Goal: Transaction & Acquisition: Purchase product/service

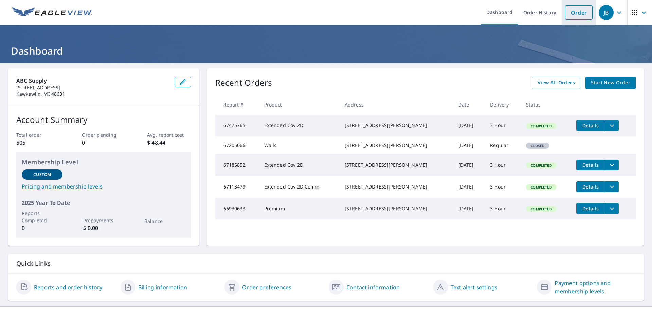
click at [580, 12] on link "Order" at bounding box center [579, 12] width 28 height 14
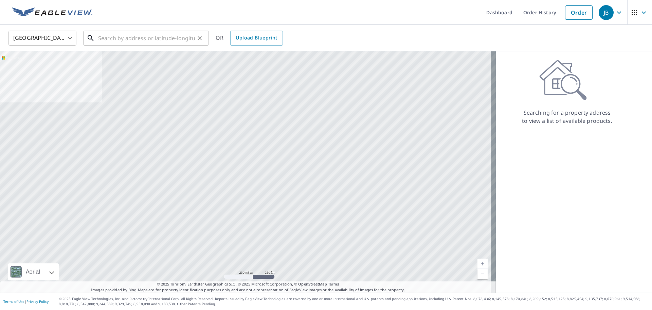
click at [130, 39] on input "text" at bounding box center [146, 38] width 97 height 19
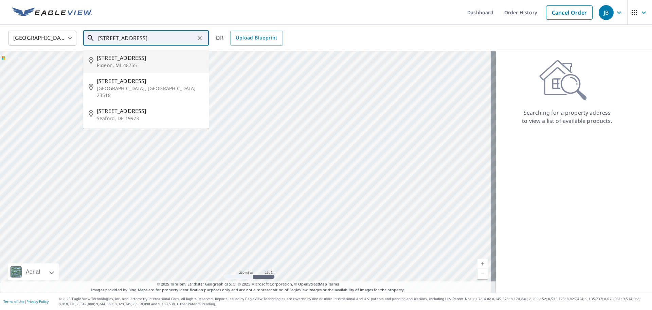
click at [138, 60] on span "[STREET_ADDRESS]" at bounding box center [150, 58] width 107 height 8
type input "[STREET_ADDRESS][PERSON_NAME]"
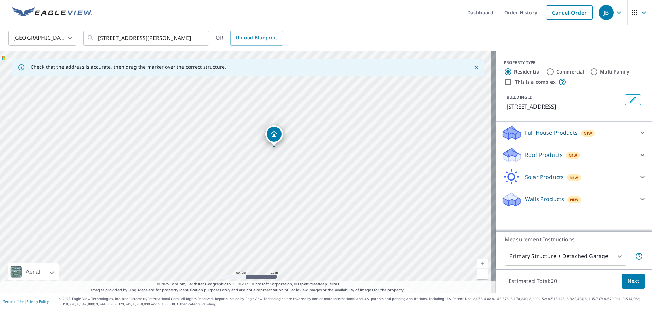
click at [639, 132] on icon at bounding box center [643, 132] width 8 height 8
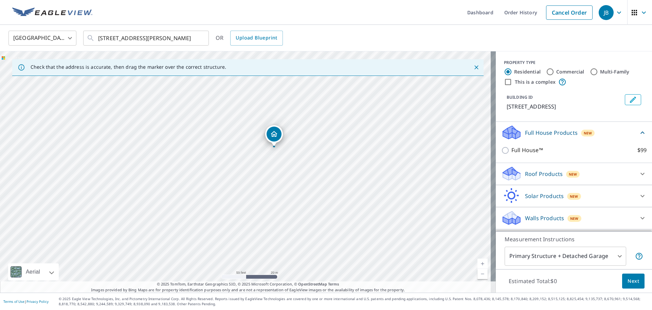
click at [606, 130] on div "Full House Products New" at bounding box center [569, 132] width 137 height 16
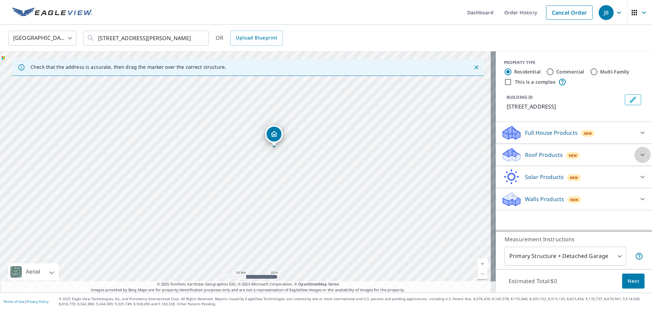
click at [639, 155] on icon at bounding box center [643, 155] width 8 height 8
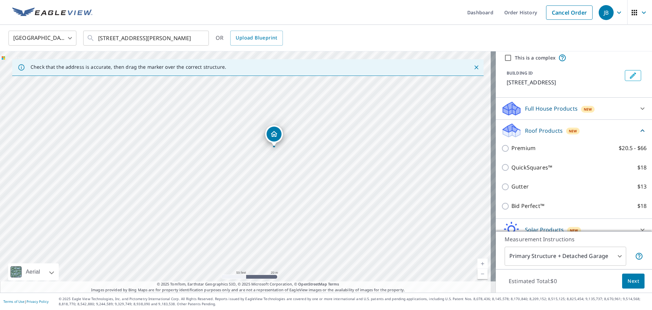
scroll to position [56, 0]
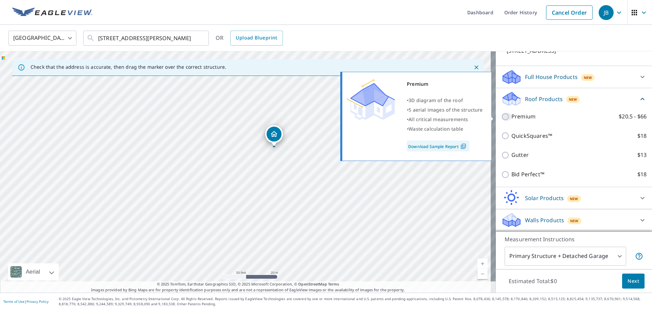
click at [501, 116] on input "Premium $20.5 - $66" at bounding box center [506, 116] width 10 height 8
checkbox input "true"
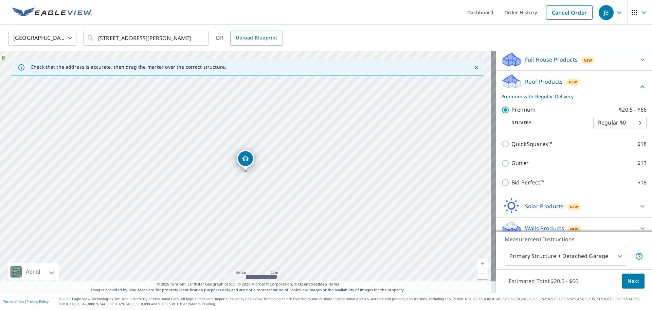
scroll to position [81, 0]
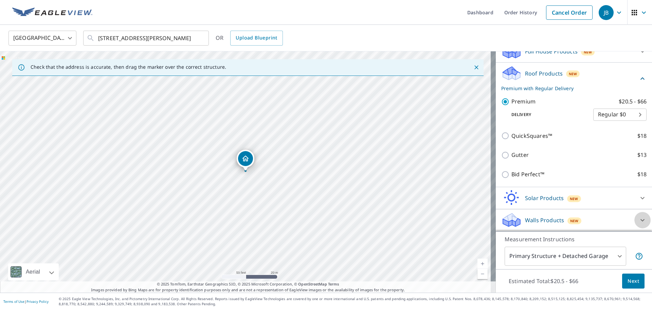
click at [639, 219] on icon at bounding box center [643, 220] width 8 height 8
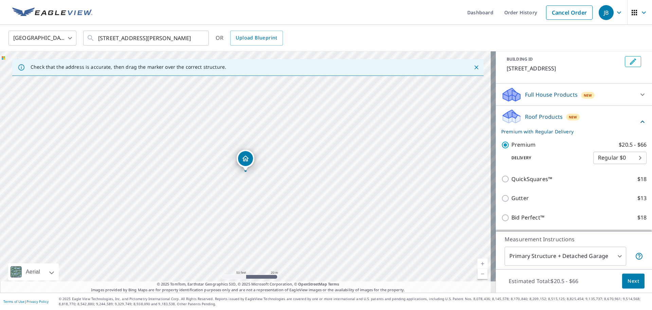
scroll to position [17, 0]
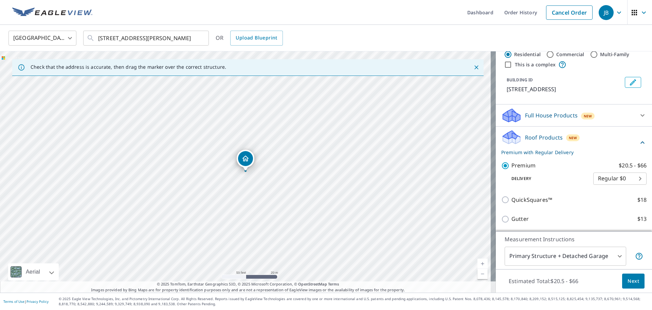
click at [584, 114] on span "New" at bounding box center [588, 115] width 8 height 5
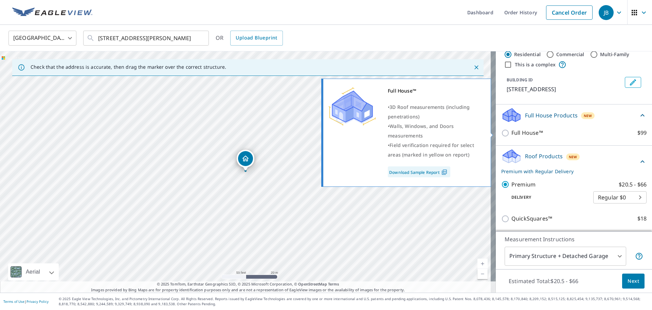
click at [501, 132] on input "Full House™ $99" at bounding box center [506, 133] width 10 height 8
checkbox input "true"
checkbox input "false"
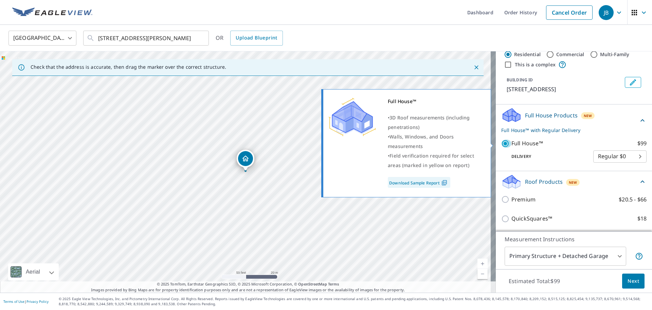
click at [503, 142] on input "Full House™ $99" at bounding box center [506, 143] width 10 height 8
checkbox input "false"
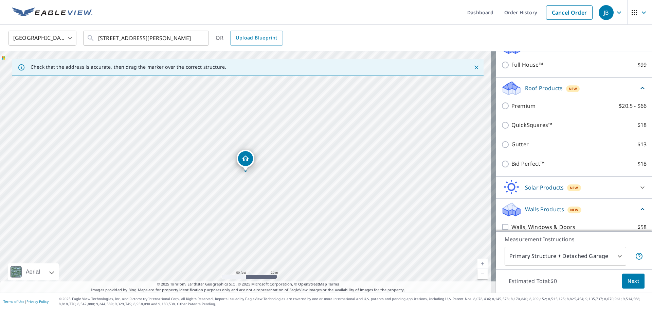
scroll to position [113, 0]
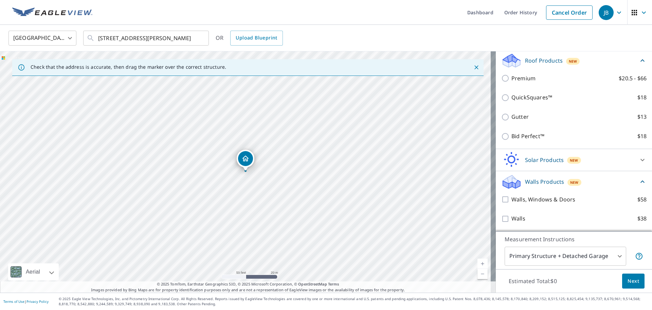
click at [641, 159] on icon at bounding box center [643, 159] width 4 height 2
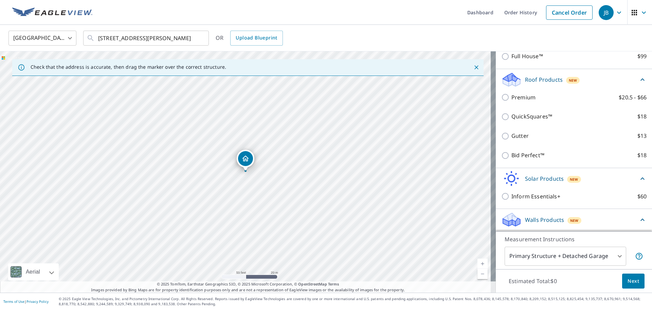
scroll to position [132, 0]
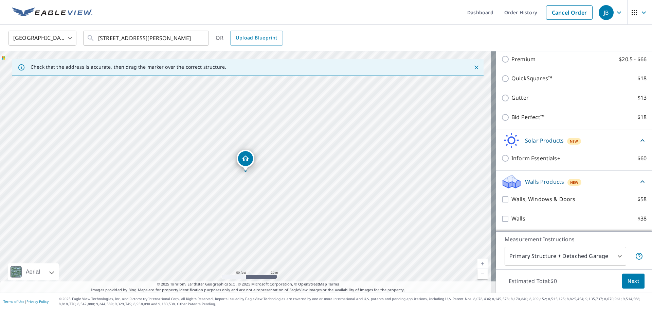
click at [639, 139] on icon at bounding box center [643, 140] width 8 height 8
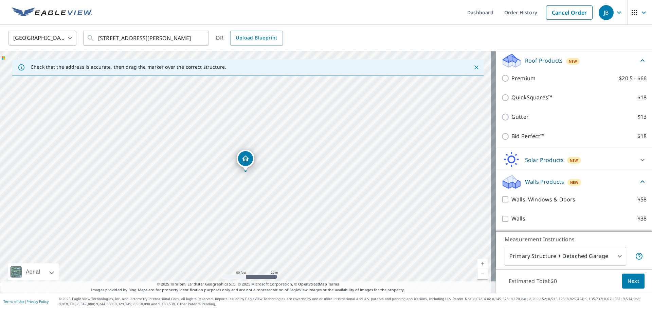
scroll to position [113, 0]
click at [639, 180] on icon at bounding box center [643, 181] width 8 height 8
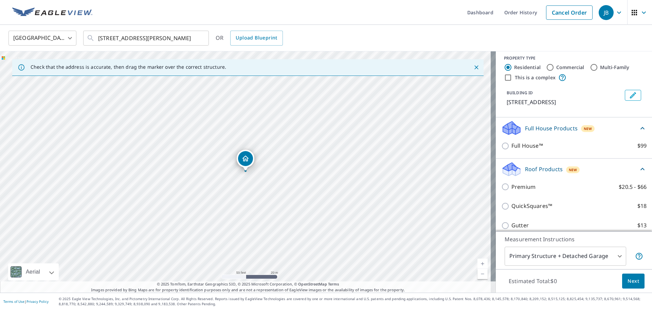
scroll to position [0, 0]
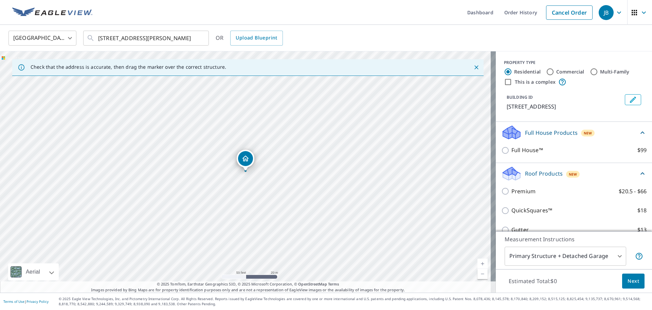
click at [639, 134] on icon at bounding box center [643, 132] width 8 height 8
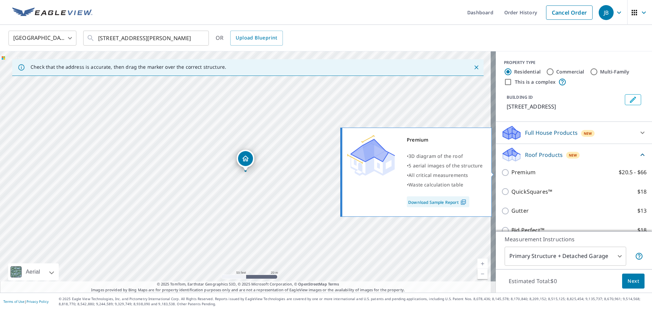
click at [501, 172] on input "Premium $20.5 - $66" at bounding box center [506, 172] width 10 height 8
checkbox input "true"
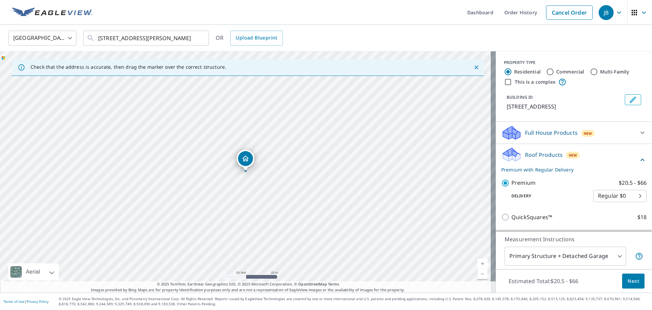
scroll to position [81, 0]
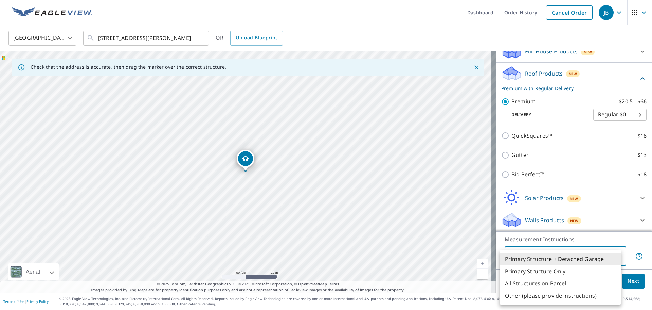
click at [615, 255] on body "JB JB Dashboard Order History Cancel Order JB [GEOGRAPHIC_DATA] [GEOGRAPHIC_DAT…" at bounding box center [326, 155] width 652 height 310
click at [615, 255] on li "Primary Structure + Detached Garage" at bounding box center [561, 258] width 122 height 12
